Goal: Information Seeking & Learning: Learn about a topic

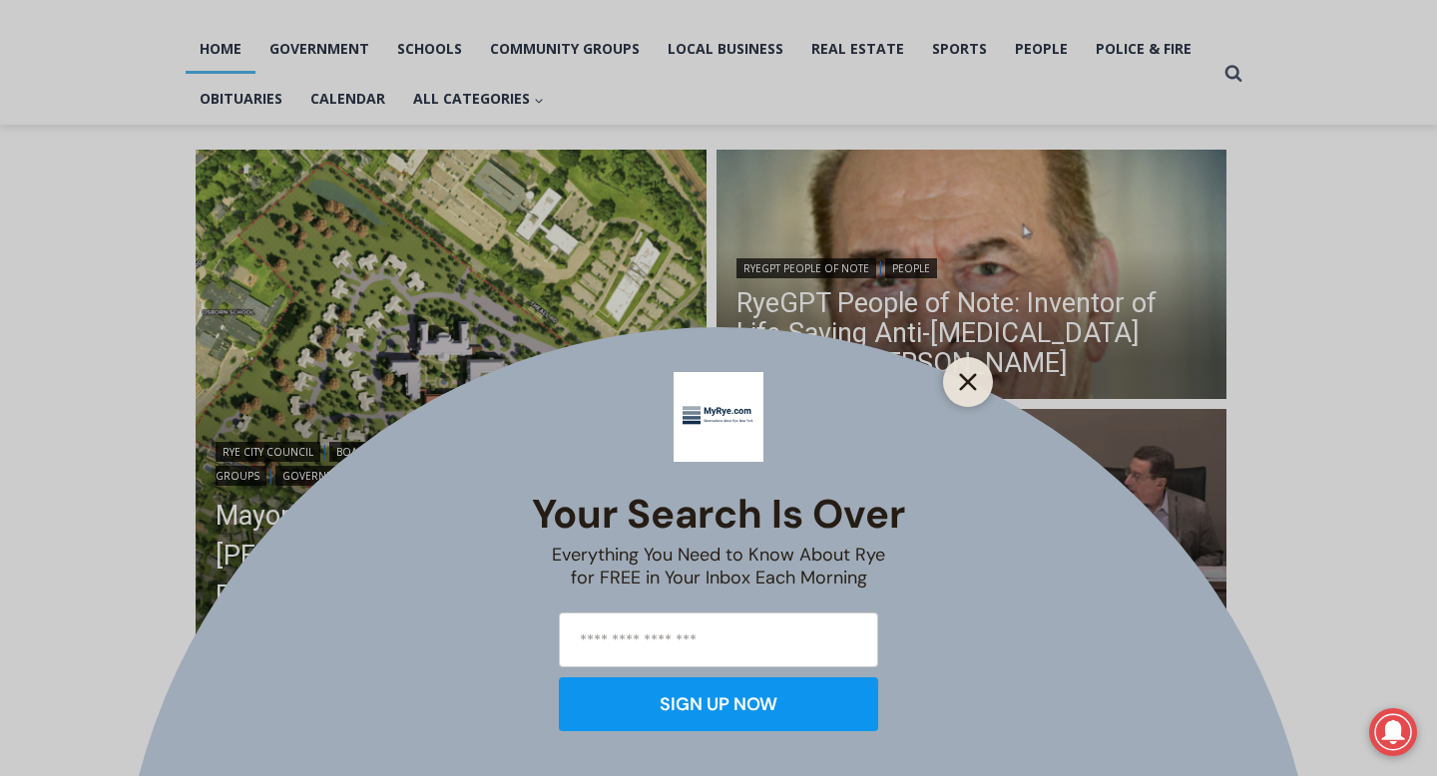
click at [975, 375] on line "Close" at bounding box center [968, 382] width 14 height 14
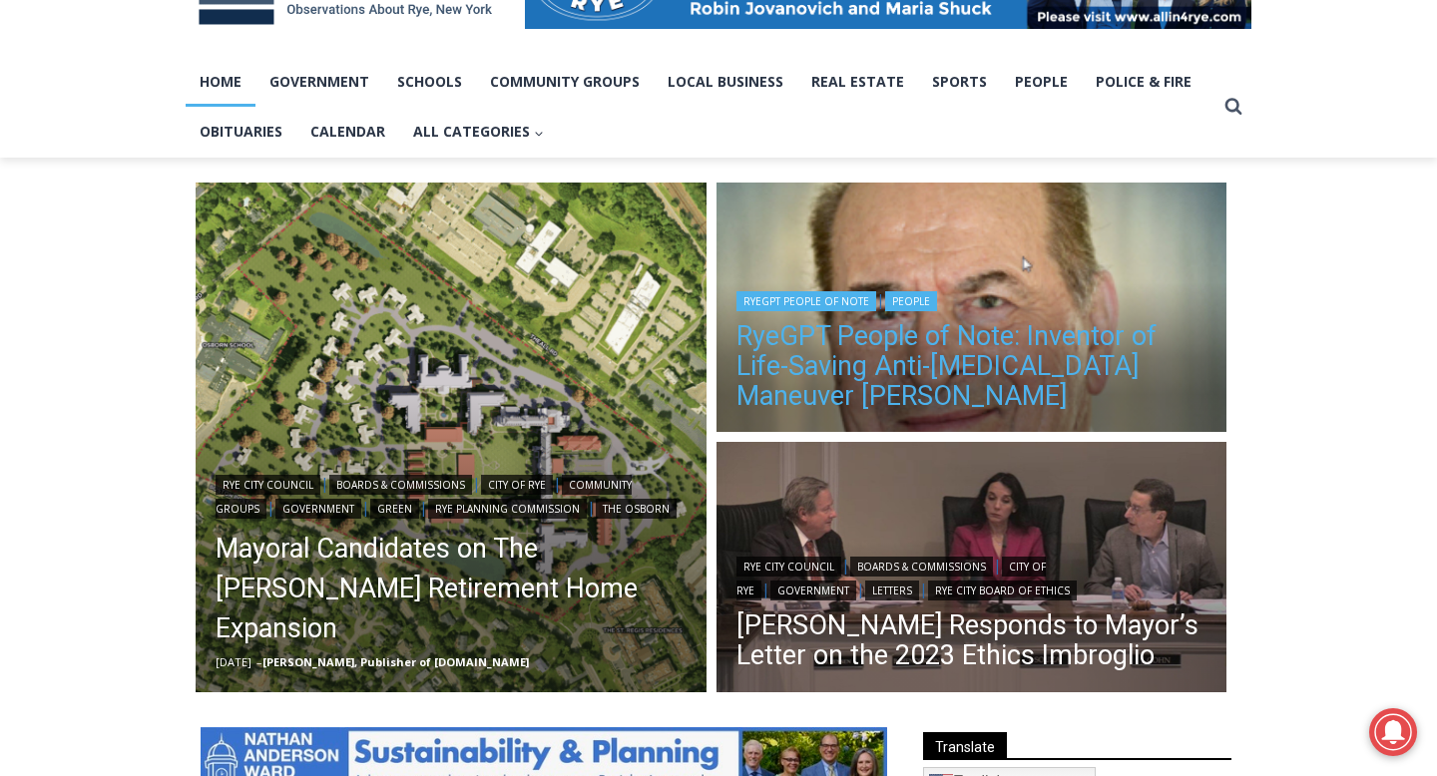
scroll to position [366, 0]
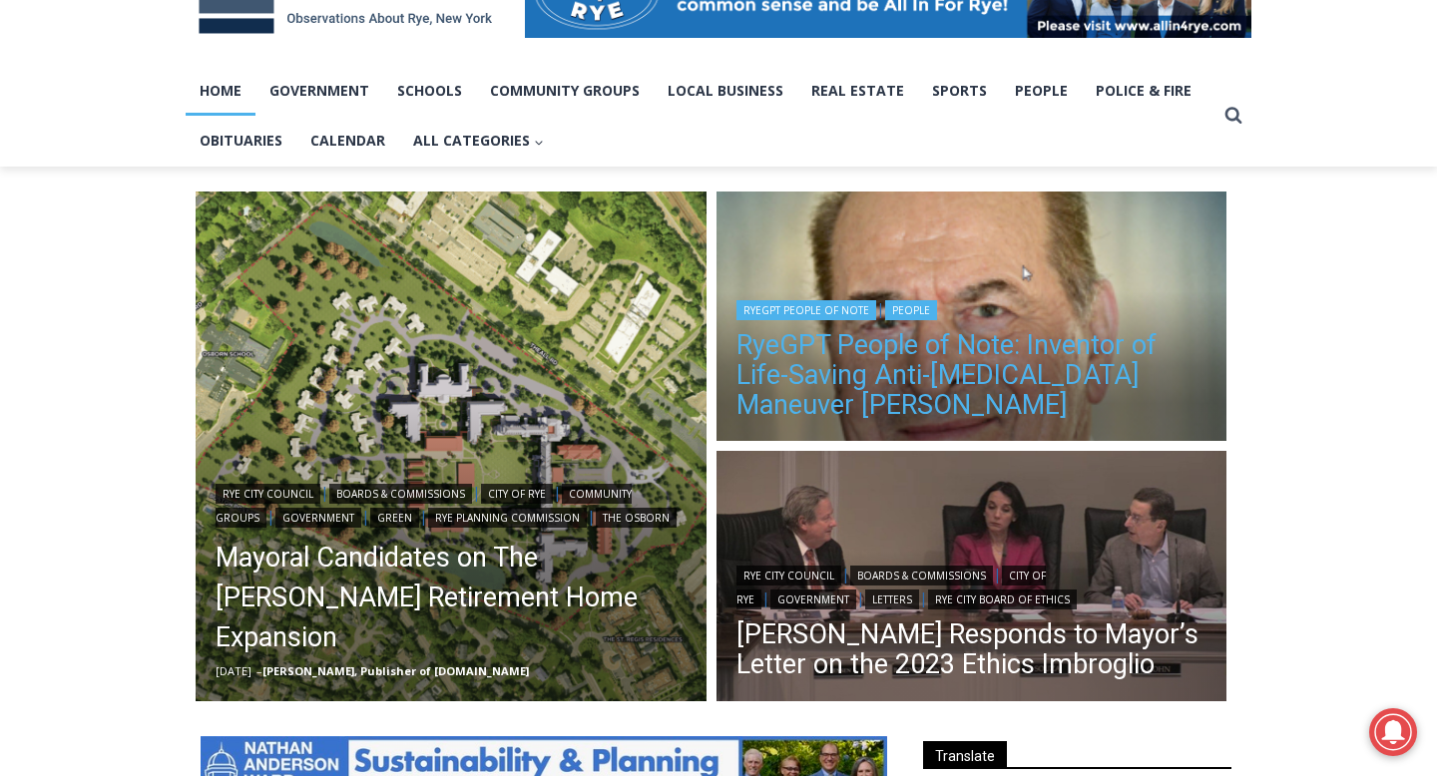
click at [930, 363] on link "RyeGPT People of Note: Inventor of Life-Saving Anti-[MEDICAL_DATA] Maneuver [PE…" at bounding box center [971, 375] width 471 height 90
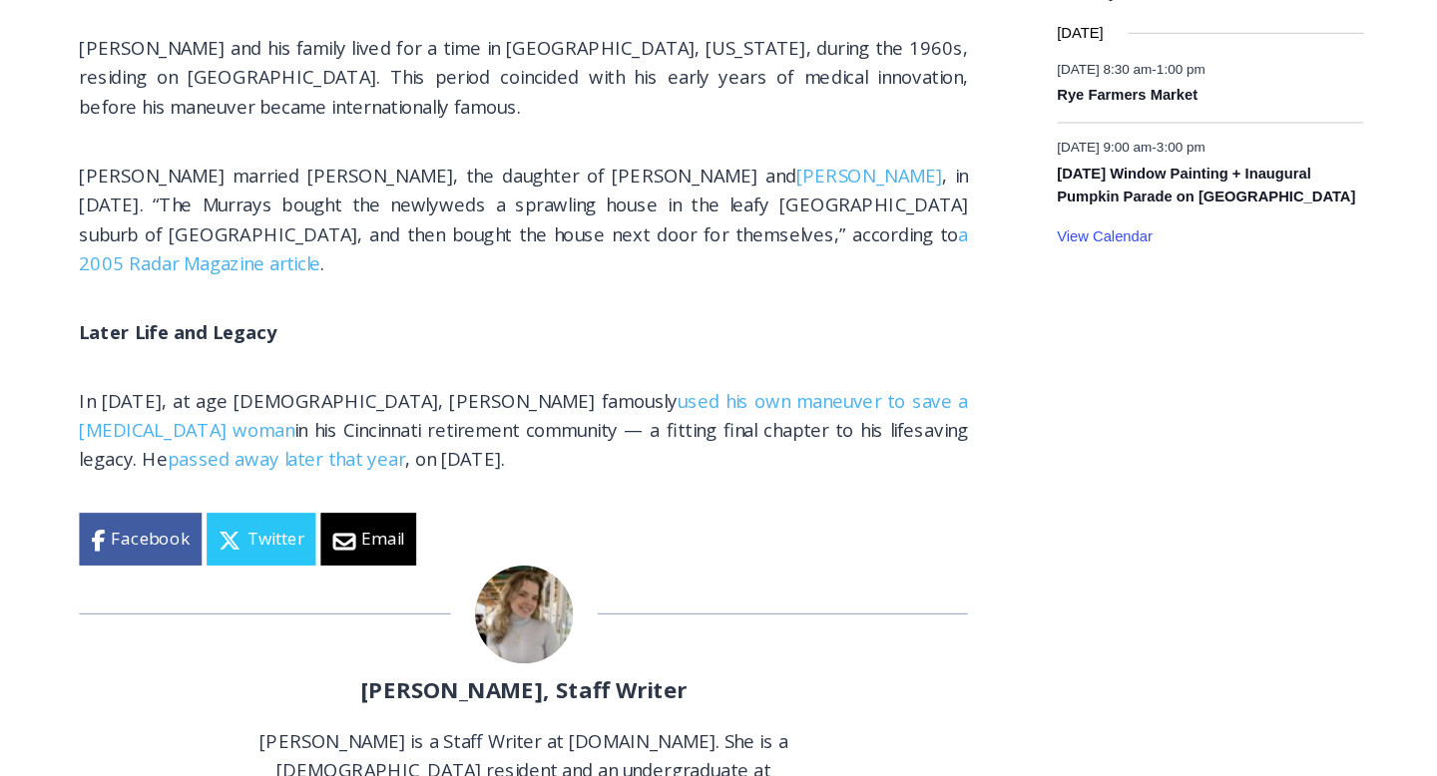
scroll to position [3160, 0]
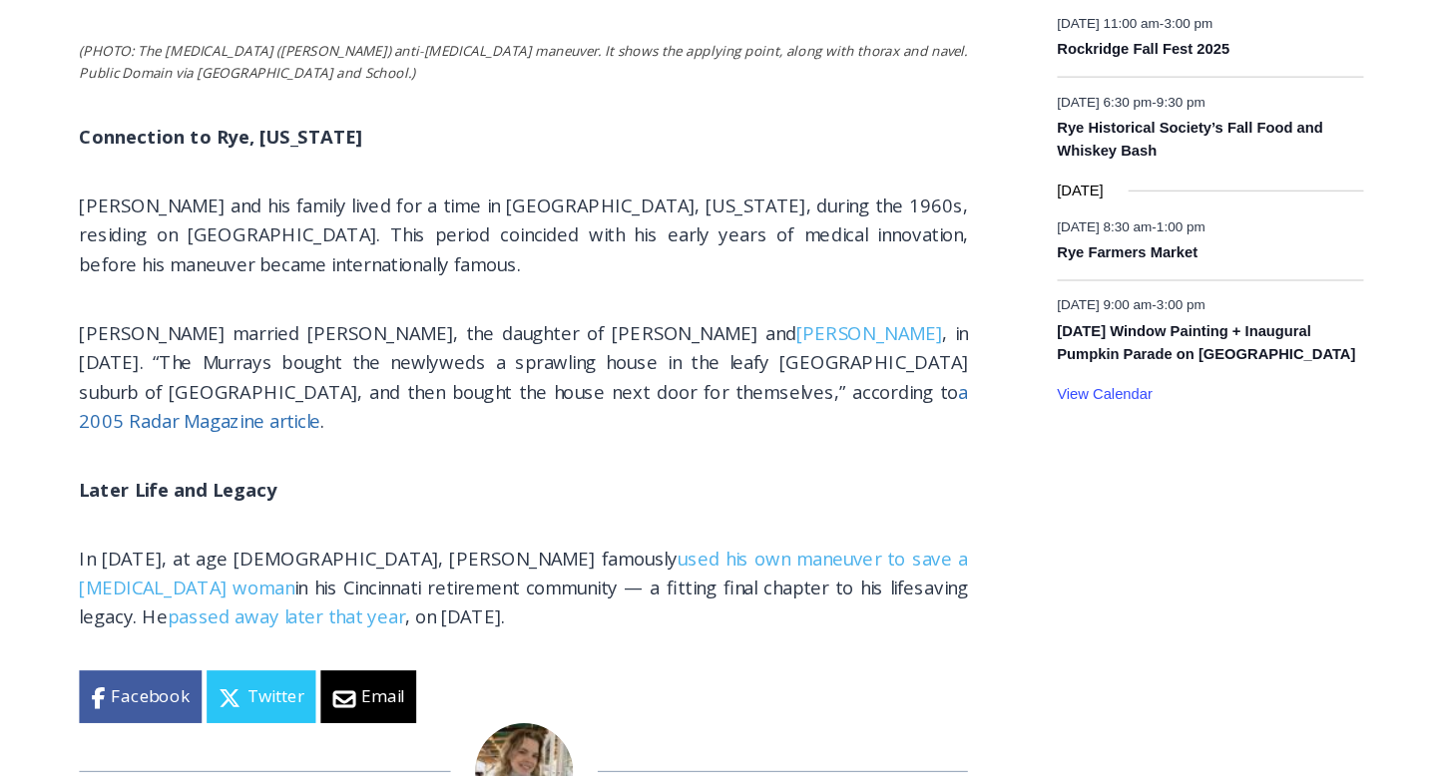
click at [614, 308] on span "a 2005 Radar Magazine article" at bounding box center [547, 330] width 723 height 44
